Goal: Navigation & Orientation: Find specific page/section

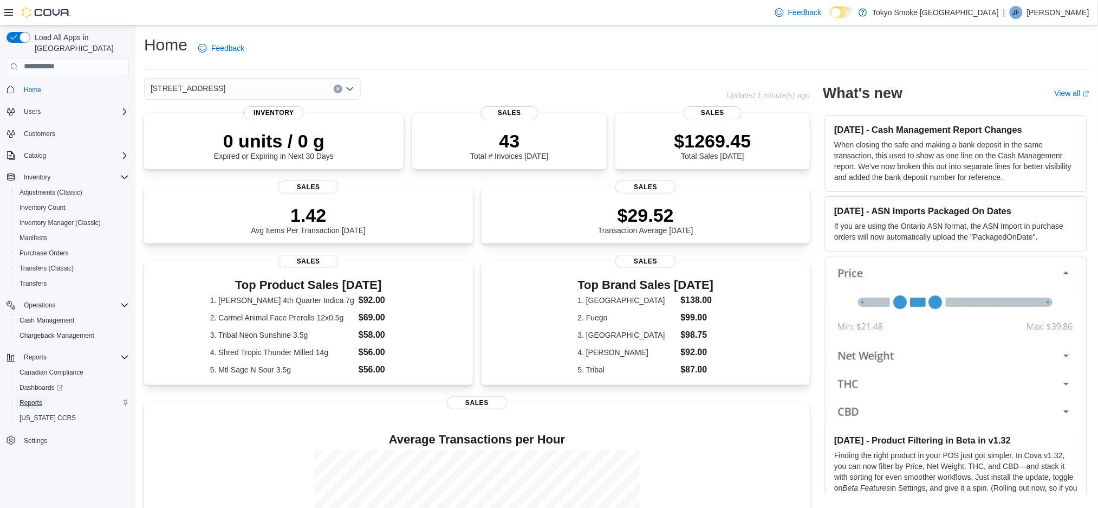
click at [27, 398] on span "Reports" at bounding box center [31, 402] width 23 height 9
